Goal: Transaction & Acquisition: Purchase product/service

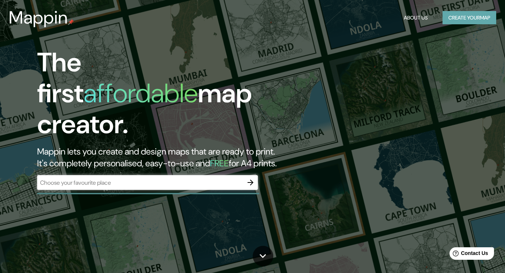
click at [479, 21] on button "Create your map" at bounding box center [470, 18] width 54 height 14
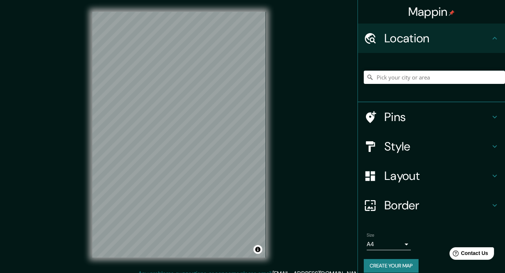
click at [407, 144] on h4 "Style" at bounding box center [438, 146] width 106 height 15
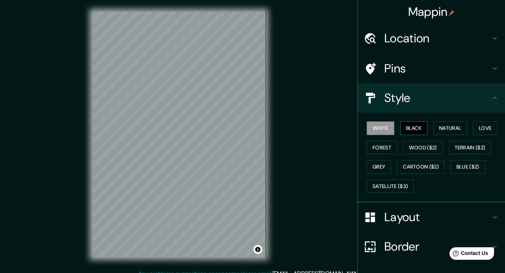
click at [417, 130] on button "Black" at bounding box center [414, 128] width 28 height 14
click at [442, 128] on button "Natural" at bounding box center [451, 128] width 34 height 14
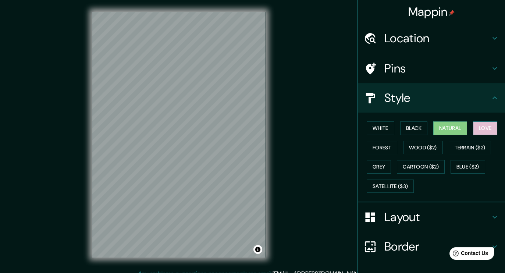
click at [483, 132] on button "Love" at bounding box center [485, 128] width 24 height 14
click at [383, 149] on button "Forest" at bounding box center [382, 148] width 31 height 14
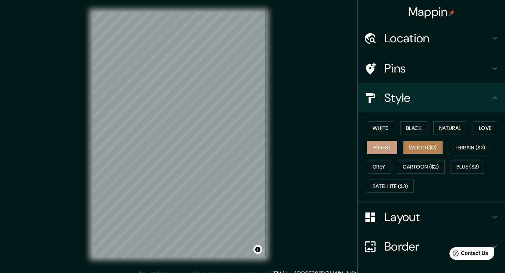
click at [424, 148] on button "Wood ($2)" at bounding box center [423, 148] width 40 height 14
click at [390, 149] on button "Forest" at bounding box center [382, 148] width 31 height 14
click at [471, 147] on button "Terrain ($2)" at bounding box center [470, 148] width 43 height 14
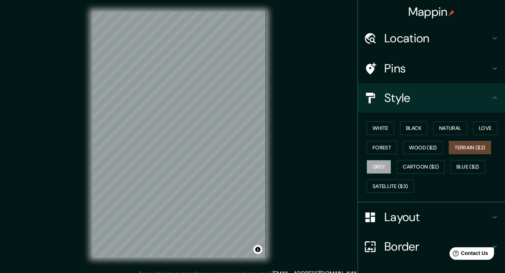
click at [378, 161] on button "Grey" at bounding box center [379, 167] width 24 height 14
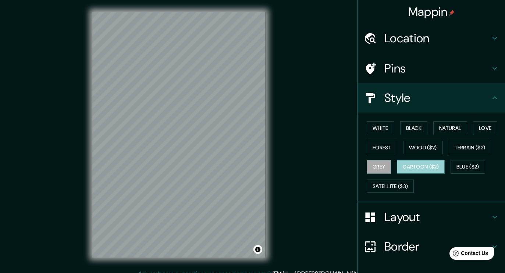
click at [411, 167] on button "Cartoon ($2)" at bounding box center [421, 167] width 48 height 14
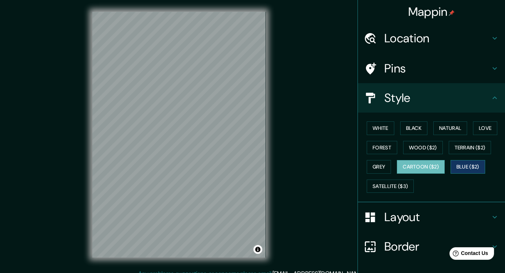
click at [462, 166] on button "Blue ($2)" at bounding box center [468, 167] width 35 height 14
click at [392, 185] on button "Satellite ($3)" at bounding box center [390, 187] width 47 height 14
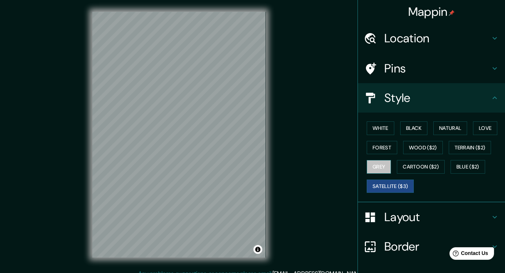
click at [379, 168] on button "Grey" at bounding box center [379, 167] width 24 height 14
